Goal: Task Accomplishment & Management: Use online tool/utility

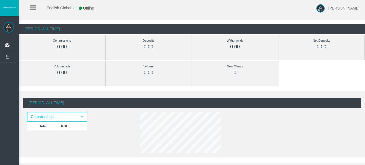
scroll to position [19, 0]
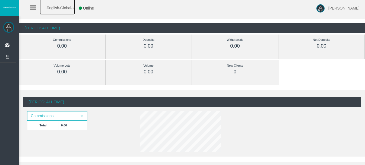
click at [68, 9] on span "English Global" at bounding box center [55, 8] width 31 height 4
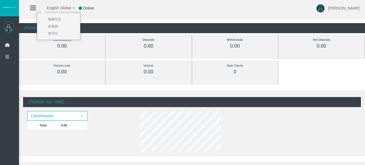
click at [145, 11] on div "English Global 简体中文 English Global 日本語 한국어 Online [PERSON_NAME] Help Log Out" at bounding box center [182, 8] width 365 height 16
click at [31, 7] on icon at bounding box center [33, 8] width 6 height 7
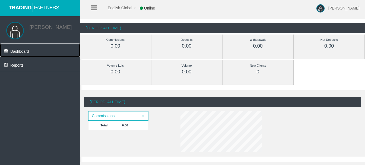
click at [19, 53] on span "Dashboard" at bounding box center [19, 51] width 19 height 4
click at [341, 7] on span "[PERSON_NAME]" at bounding box center [343, 8] width 31 height 4
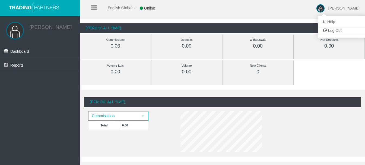
click at [215, 8] on div "English Global 简体中文 English Global 日本語 한국어 Online Ignacio Javier Jimenez Yangue…" at bounding box center [182, 8] width 365 height 16
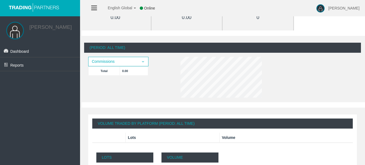
scroll to position [46, 0]
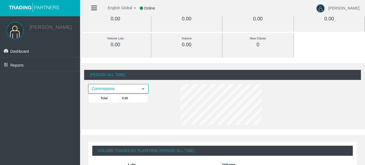
click at [143, 89] on span "select" at bounding box center [143, 88] width 4 height 4
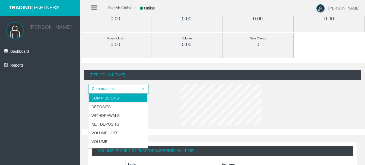
click at [143, 89] on span "select" at bounding box center [143, 88] width 4 height 4
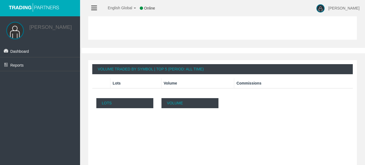
scroll to position [281, 0]
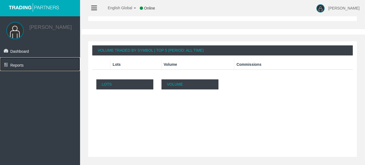
click at [18, 67] on span "Reports" at bounding box center [16, 65] width 13 height 4
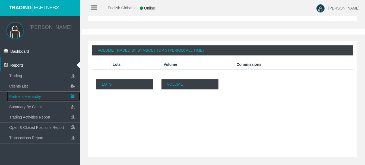
click at [30, 97] on span "Partners Hierarchy" at bounding box center [25, 96] width 32 height 4
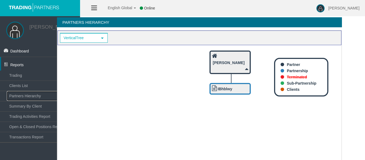
scroll to position [0, 12]
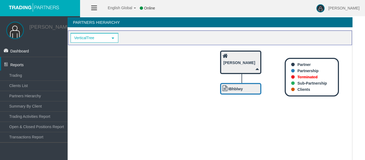
drag, startPoint x: 233, startPoint y: 88, endPoint x: 206, endPoint y: 97, distance: 28.7
click at [206, 97] on icon "IBhblwy Ignacio Javier Jimenez Yanguela" at bounding box center [209, 148] width 283 height 206
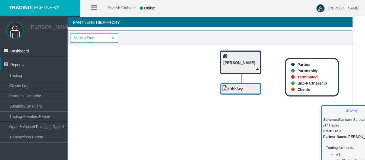
click at [238, 91] on b "IBhblwy" at bounding box center [235, 89] width 15 height 4
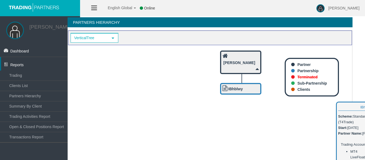
click at [253, 87] on div "IBhblwy" at bounding box center [240, 89] width 36 height 7
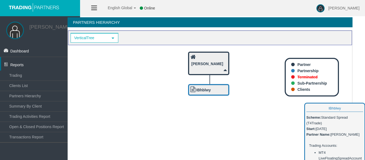
drag, startPoint x: 253, startPoint y: 87, endPoint x: 220, endPoint y: 88, distance: 33.4
click at [221, 88] on div "IBhblwy" at bounding box center [208, 90] width 36 height 7
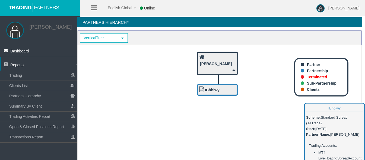
scroll to position [0, 0]
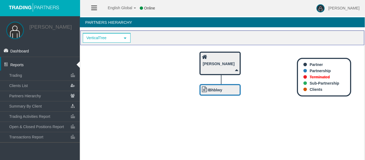
click at [236, 70] on icon at bounding box center [236, 70] width 3 height 6
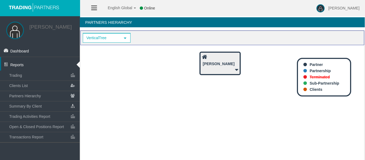
click at [236, 70] on icon at bounding box center [236, 70] width 3 height 6
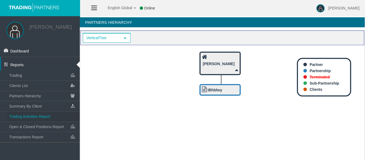
scroll to position [27, 0]
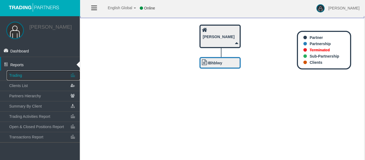
click at [19, 77] on span "Trading" at bounding box center [15, 75] width 13 height 4
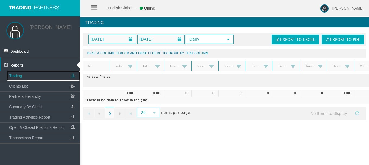
click at [20, 78] on span "Trading" at bounding box center [15, 75] width 13 height 4
click at [16, 88] on span "Clients List" at bounding box center [18, 86] width 18 height 4
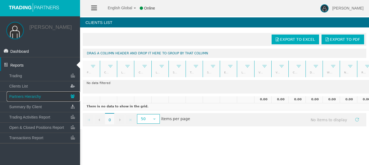
click at [21, 96] on span "Partners Hierarchy" at bounding box center [25, 96] width 32 height 4
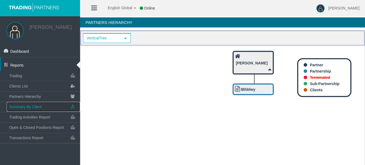
click at [23, 108] on span "Summary By Client" at bounding box center [25, 106] width 33 height 4
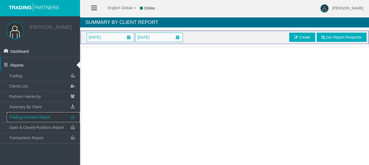
click at [38, 117] on span "Trading Activities Report" at bounding box center [29, 117] width 41 height 4
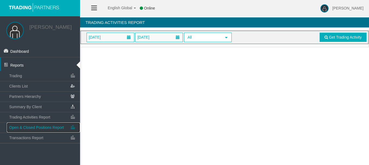
click at [41, 129] on span "Open & Closed Positions Report" at bounding box center [36, 127] width 55 height 4
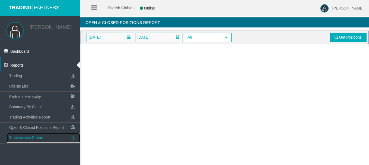
click at [31, 140] on span "Transactions Report" at bounding box center [26, 137] width 34 height 4
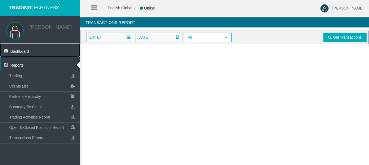
click at [12, 50] on link "Dashboard" at bounding box center [40, 50] width 80 height 14
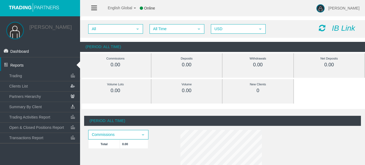
click at [338, 28] on icon "IB Link" at bounding box center [342, 28] width 23 height 8
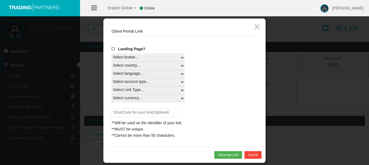
click at [113, 49] on span at bounding box center [113, 49] width 5 height 4
click at [0, 0] on input "Landing Page?" at bounding box center [0, 0] width 0 height 0
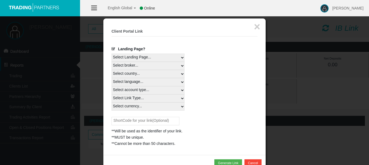
click at [113, 49] on span at bounding box center [113, 49] width 5 height 4
click at [0, 0] on input "Landing Page?" at bounding box center [0, 0] width 0 height 0
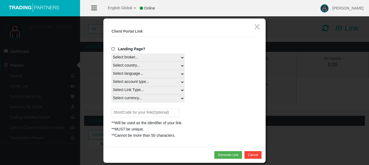
click at [113, 49] on span at bounding box center [113, 49] width 5 height 4
click at [0, 0] on input "Landing Page?" at bounding box center [0, 0] width 0 height 0
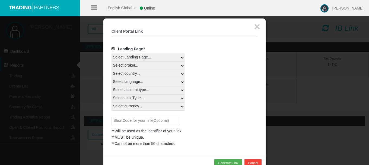
click at [113, 49] on span at bounding box center [113, 49] width 5 height 4
click at [0, 0] on input "Landing Page?" at bounding box center [0, 0] width 0 height 0
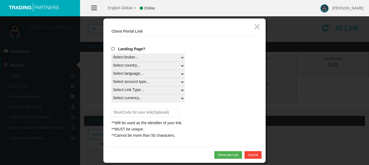
click at [113, 49] on span at bounding box center [113, 49] width 5 height 4
click at [0, 0] on input "Landing Page?" at bounding box center [0, 0] width 0 height 0
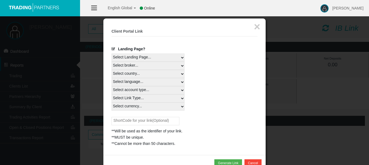
click at [113, 49] on span at bounding box center [113, 49] width 5 height 4
click at [0, 0] on input "Landing Page?" at bounding box center [0, 0] width 0 height 0
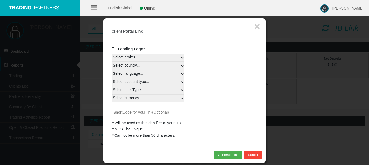
click at [113, 49] on span at bounding box center [113, 49] width 5 height 4
click at [0, 0] on input "Landing Page?" at bounding box center [0, 0] width 0 height 0
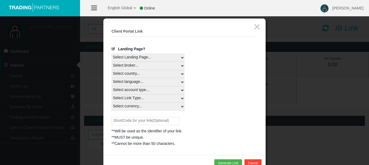
click at [182, 57] on select "Select Landing Page..." at bounding box center [147, 57] width 73 height 8
click at [113, 49] on span at bounding box center [113, 49] width 5 height 4
click at [0, 0] on input "Landing Page?" at bounding box center [0, 0] width 0 height 0
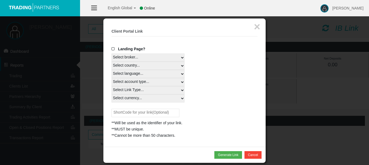
click at [182, 55] on select "Select broker... T4Trade" at bounding box center [147, 57] width 73 height 8
click at [111, 53] on select "Select broker... T4Trade" at bounding box center [147, 57] width 73 height 8
click at [182, 65] on select "Select country... Rest of the World" at bounding box center [147, 66] width 73 height 8
select select
click at [111, 62] on select "Select country... Rest of the World" at bounding box center [147, 66] width 73 height 8
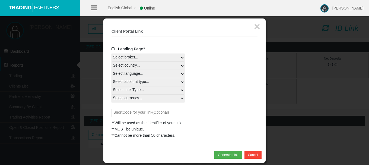
click at [183, 73] on select "Select language... English Japanese Chinese Portuguese Spanish Czech German Fre…" at bounding box center [147, 74] width 73 height 8
select select
click at [111, 70] on select "Select language... English Japanese Chinese Portuguese Spanish Czech German Fre…" at bounding box center [147, 74] width 73 height 8
click at [182, 82] on select "Select account type... All Platforms Trade Copy MT4 LiveFloatingSpreadAccount M…" at bounding box center [147, 82] width 73 height 8
select select
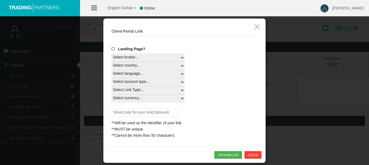
click at [111, 78] on select "Select account type... All Platforms Trade Copy MT4 LiveFloatingSpreadAccount M…" at bounding box center [147, 82] width 73 height 8
drag, startPoint x: 180, startPoint y: 88, endPoint x: 121, endPoint y: 105, distance: 61.3
click at [180, 88] on select "Select Link Type... Real" at bounding box center [147, 90] width 73 height 8
select select "Real"
click at [111, 86] on select "Select Link Type... Real" at bounding box center [147, 90] width 73 height 8
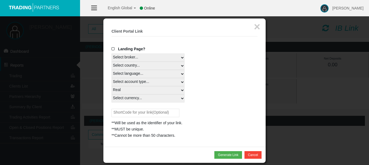
click at [114, 104] on div "Landing Page? Select broker... T4Trade Select country... Rest of the World Sele…" at bounding box center [184, 92] width 146 height 92
click at [180, 97] on select "Select currency... All Currencies USC" at bounding box center [147, 98] width 73 height 8
select select "USC"
click at [111, 94] on select "Select currency... All Currencies USC" at bounding box center [147, 98] width 73 height 8
click at [113, 48] on span at bounding box center [113, 49] width 5 height 4
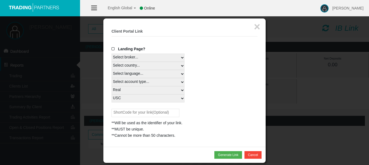
click at [0, 0] on input "Landing Page?" at bounding box center [0, 0] width 0 height 0
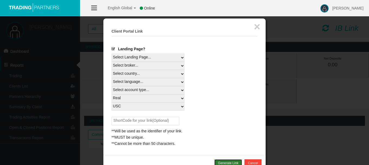
click at [235, 161] on button "Generate Link" at bounding box center [227, 163] width 27 height 8
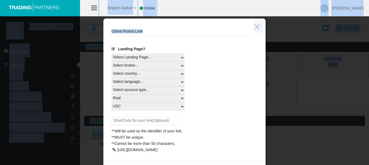
drag, startPoint x: 210, startPoint y: 26, endPoint x: 208, endPoint y: 10, distance: 15.9
click at [208, 10] on body "English Global 简体中文 English Global 日本語 한국어 Online Ignacio Javier Jimenez Yangue…" at bounding box center [184, 82] width 369 height 165
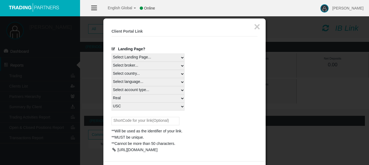
click at [257, 106] on div "Select currency... All Currencies USC" at bounding box center [184, 106] width 146 height 8
drag, startPoint x: 158, startPoint y: 161, endPoint x: 109, endPoint y: 158, distance: 49.1
click at [109, 158] on div "× Client Portal Link Create client link Create partner link Your links Master I…" at bounding box center [184, 89] width 162 height 142
click at [159, 153] on div "https://www.t4trade.com/es/register?pCode=lHaHTFhjnV&utm_source=19269136&utm_me…" at bounding box center [184, 149] width 146 height 6
drag, startPoint x: 158, startPoint y: 162, endPoint x: 115, endPoint y: 150, distance: 44.3
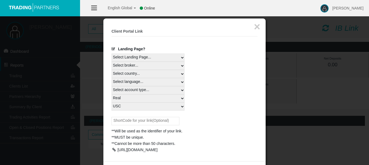
click at [115, 150] on div "https://www.t4trade.com/es/register?pCode=lHaHTFhjnV&utm_source=19269136&utm_me…" at bounding box center [184, 149] width 146 height 6
copy div "https://www.t4trade.com/es/register?pCode=lHaHTFhjnV&utm_source=19269136&utm_me…"
click at [258, 25] on button "×" at bounding box center [257, 26] width 6 height 11
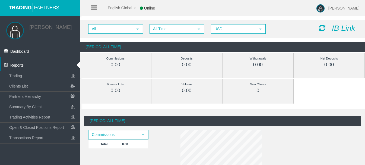
click at [341, 28] on icon "IB Link" at bounding box center [342, 28] width 23 height 8
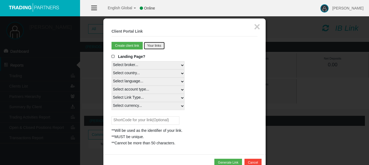
click at [157, 47] on button "Your links" at bounding box center [154, 46] width 21 height 8
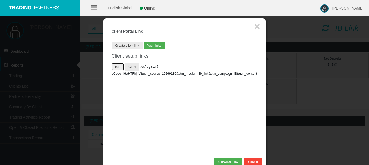
click at [119, 68] on button "Info" at bounding box center [117, 67] width 12 height 8
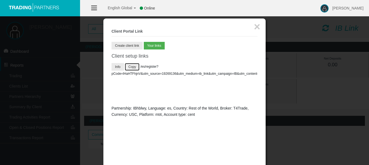
click at [134, 67] on button "Copy" at bounding box center [132, 67] width 15 height 8
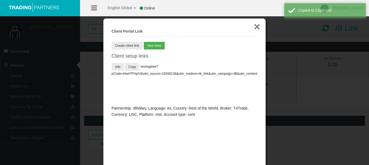
click at [258, 27] on button "×" at bounding box center [257, 26] width 6 height 11
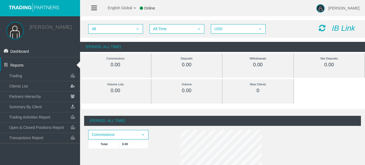
click at [345, 26] on icon "IB Link" at bounding box center [342, 28] width 23 height 8
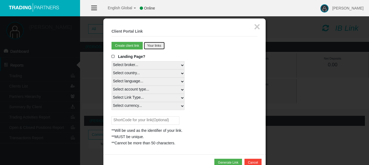
click at [161, 48] on button "Your links" at bounding box center [154, 46] width 21 height 8
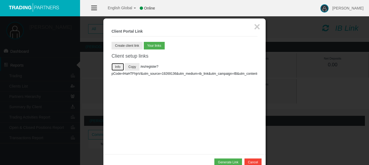
click at [118, 66] on button "Info" at bounding box center [117, 67] width 12 height 8
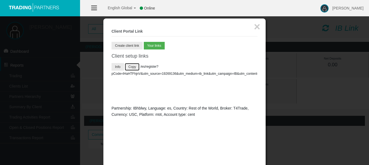
click at [133, 64] on button "Copy" at bounding box center [132, 67] width 15 height 8
click at [130, 44] on button "Create client link" at bounding box center [126, 46] width 31 height 8
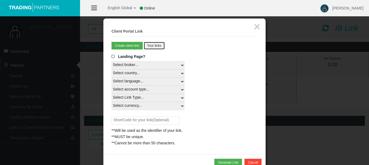
click at [157, 44] on button "Your links" at bounding box center [154, 46] width 21 height 8
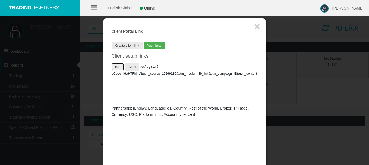
click at [119, 67] on button "Info" at bounding box center [117, 67] width 12 height 8
click at [156, 48] on button "Your links" at bounding box center [154, 46] width 21 height 8
click at [117, 67] on button "Info" at bounding box center [117, 67] width 12 height 8
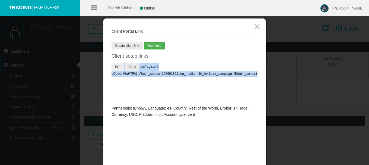
drag, startPoint x: 258, startPoint y: 73, endPoint x: 112, endPoint y: 67, distance: 145.9
click at [112, 67] on div "× Client Portal Link Create client link Create partner link Your links Master I…" at bounding box center [184, 93] width 162 height 150
copy li "Copy /es/register?pCode=lHaHTFhjnV&utm_source=19269136&utm_medium=ib_link&utm_c…"
click at [257, 26] on button "×" at bounding box center [257, 26] width 6 height 11
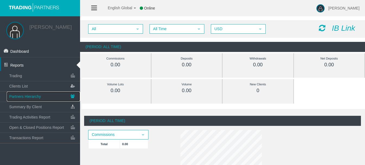
click at [31, 97] on span "Partners Hierarchy" at bounding box center [25, 96] width 32 height 4
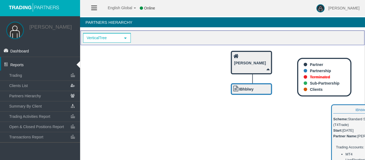
click at [248, 90] on b "IBhblwy" at bounding box center [246, 89] width 15 height 4
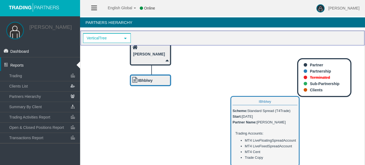
drag, startPoint x: 249, startPoint y: 90, endPoint x: 147, endPoint y: 81, distance: 101.8
click at [147, 81] on b "IBhblwy" at bounding box center [145, 80] width 15 height 4
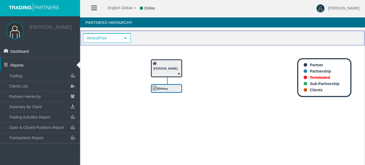
click at [94, 8] on icon at bounding box center [94, 8] width 6 height 7
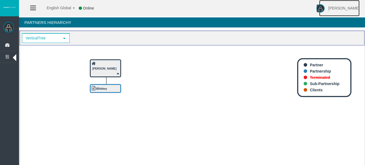
click at [328, 8] on span "[PERSON_NAME]" at bounding box center [343, 8] width 31 height 4
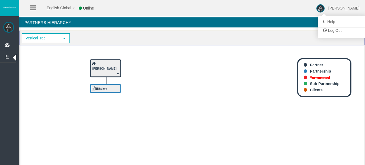
click at [35, 9] on icon at bounding box center [33, 8] width 6 height 7
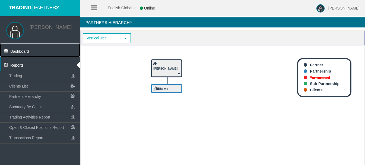
click at [19, 52] on span "Dashboard" at bounding box center [19, 51] width 19 height 4
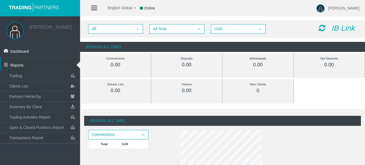
click at [330, 27] on div "IB Link" at bounding box center [337, 28] width 46 height 8
click at [338, 27] on icon "IB Link" at bounding box center [342, 28] width 23 height 8
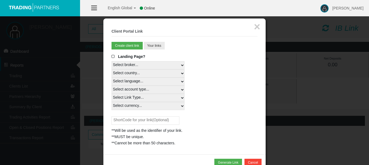
click at [113, 56] on span at bounding box center [113, 56] width 5 height 4
click at [0, 0] on input "Landing Page?" at bounding box center [0, 0] width 0 height 0
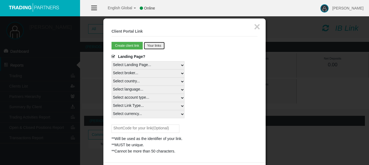
click at [163, 46] on button "Your links" at bounding box center [154, 46] width 21 height 8
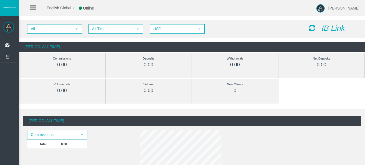
click at [328, 25] on icon "IB Link" at bounding box center [332, 28] width 23 height 8
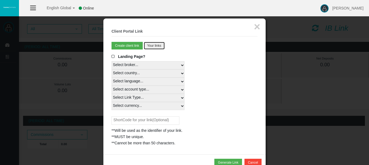
click at [155, 46] on button "Your links" at bounding box center [154, 46] width 21 height 8
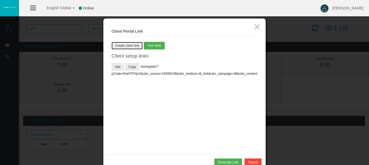
click at [127, 46] on button "Create client link" at bounding box center [126, 46] width 31 height 8
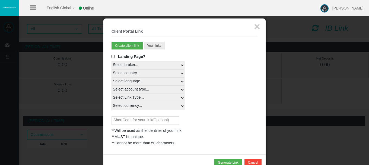
click at [181, 65] on select "Select broker... T4Trade" at bounding box center [147, 65] width 73 height 8
click at [182, 73] on select "Select country... Rest of the World" at bounding box center [147, 73] width 73 height 8
select select
click at [111, 69] on select "Select country... Rest of the World" at bounding box center [147, 73] width 73 height 8
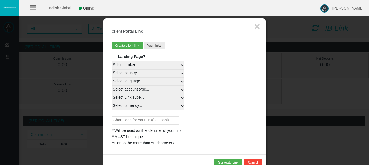
click at [181, 81] on select "Select language... English Japanese Chinese Portuguese Spanish Czech German Fre…" at bounding box center [147, 81] width 73 height 8
select select
click at [111, 77] on select "Select language... English Japanese Chinese Portuguese Spanish Czech German Fre…" at bounding box center [147, 81] width 73 height 8
click at [181, 88] on select "Select account type... All Platforms Trade Copy MT4 LiveFloatingSpreadAccount M…" at bounding box center [147, 89] width 73 height 8
select select
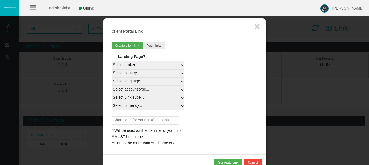
click at [111, 85] on select "Select account type... All Platforms Trade Copy MT4 LiveFloatingSpreadAccount M…" at bounding box center [147, 89] width 73 height 8
click at [182, 98] on select "Select Link Type... Real" at bounding box center [147, 98] width 73 height 8
select select "Real"
click at [111, 94] on select "Select Link Type... Real" at bounding box center [147, 98] width 73 height 8
click at [183, 105] on select "Select currency... All Currencies USC" at bounding box center [147, 106] width 73 height 8
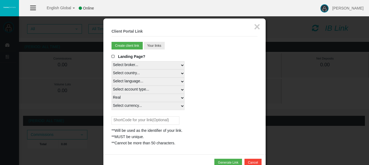
select select "USC"
click at [111, 102] on select "Select currency... All Currencies USC" at bounding box center [147, 106] width 73 height 8
click at [233, 160] on button "Generate Link" at bounding box center [227, 162] width 27 height 8
click at [114, 148] on div at bounding box center [113, 149] width 5 height 4
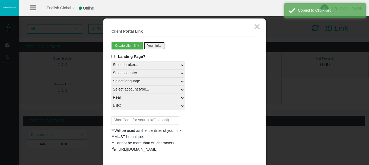
click at [158, 44] on button "Your links" at bounding box center [154, 46] width 21 height 8
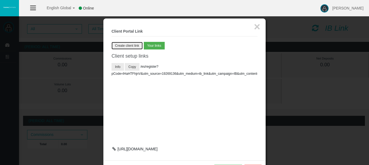
click at [130, 44] on button "Create client link" at bounding box center [126, 46] width 31 height 8
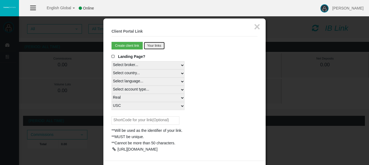
click at [155, 44] on button "Your links" at bounding box center [154, 46] width 21 height 8
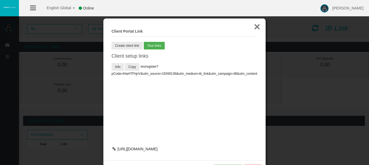
click at [258, 26] on button "×" at bounding box center [257, 26] width 6 height 11
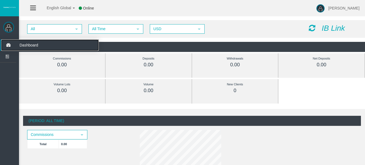
click at [25, 44] on span "Dashboard" at bounding box center [41, 44] width 53 height 11
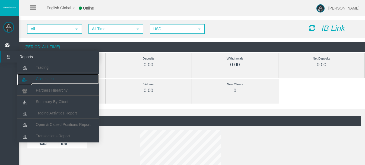
click at [48, 78] on span "Clients List" at bounding box center [45, 78] width 18 height 4
